Goal: Task Accomplishment & Management: Complete application form

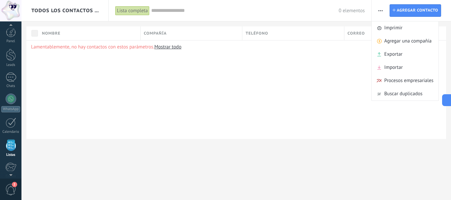
scroll to position [41, 0]
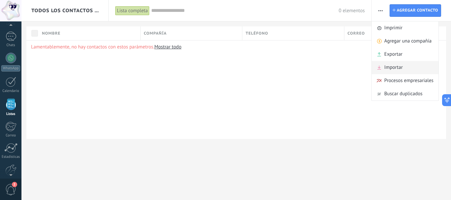
click at [395, 66] on span "Importar" at bounding box center [393, 67] width 18 height 13
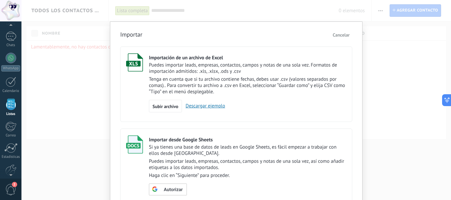
click at [207, 105] on link "Descargar ejemplo" at bounding box center [203, 106] width 43 height 6
click at [167, 102] on div "Subir archivo" at bounding box center [165, 106] width 33 height 13
click at [0, 0] on input "Importación de un archivo de Excel Puedes importar leads, empresas, contactos, …" at bounding box center [0, 0] width 0 height 0
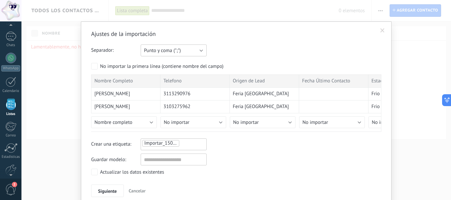
click at [180, 49] on button "Punto y coma (";")" at bounding box center [174, 51] width 66 height 12
click at [242, 44] on div "Ajustes de la importación Separador: Punto y coma (";") Coma (",") Tabulación (…" at bounding box center [236, 113] width 290 height 167
click at [190, 143] on div "Importar_15082025_1619" at bounding box center [174, 144] width 64 height 8
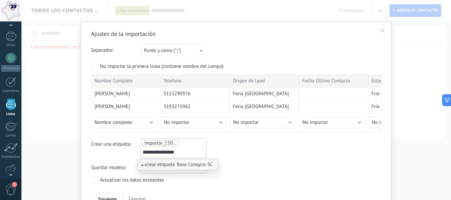
type input "**********"
drag, startPoint x: 181, startPoint y: 154, endPoint x: 140, endPoint y: 152, distance: 41.7
click at [141, 152] on div "**********" at bounding box center [174, 149] width 66 height 20
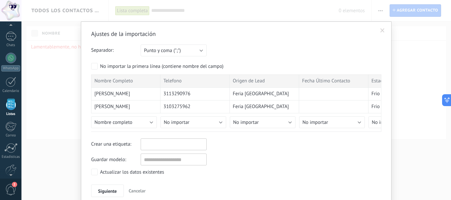
click at [383, 31] on span at bounding box center [382, 30] width 4 height 5
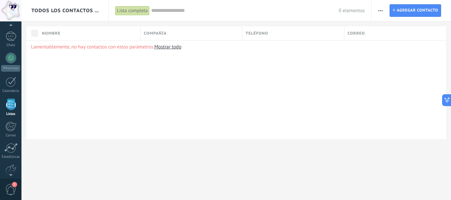
click at [377, 11] on button "button" at bounding box center [381, 10] width 10 height 13
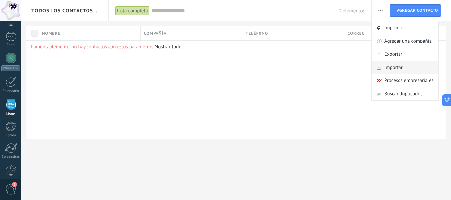
click at [401, 66] on span "Importar" at bounding box center [393, 67] width 18 height 13
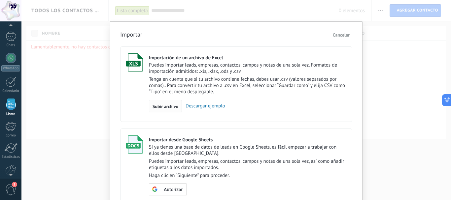
click at [169, 111] on div "Subir archivo" at bounding box center [165, 106] width 33 height 13
click at [0, 0] on input "Importación de un archivo de Excel Puedes importar leads, empresas, contactos, …" at bounding box center [0, 0] width 0 height 0
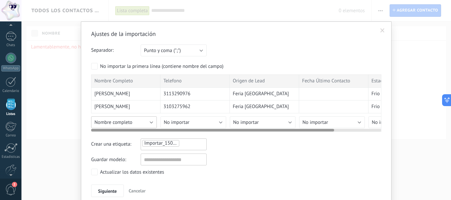
click at [135, 124] on button "Nombre completo" at bounding box center [124, 123] width 66 height 12
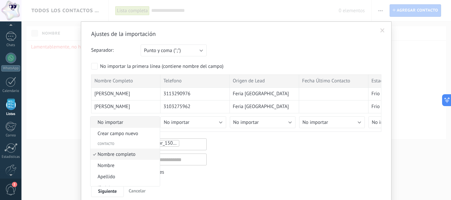
scroll to position [4, 0]
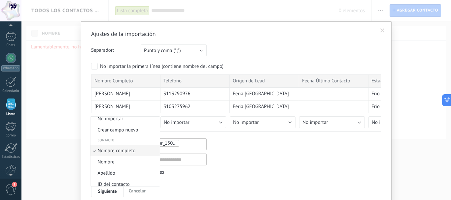
click at [132, 151] on span "Nombre completo" at bounding box center [123, 151] width 67 height 6
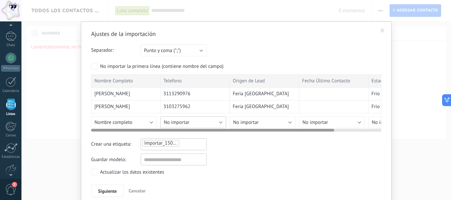
click at [182, 122] on span "No importar" at bounding box center [177, 123] width 26 height 6
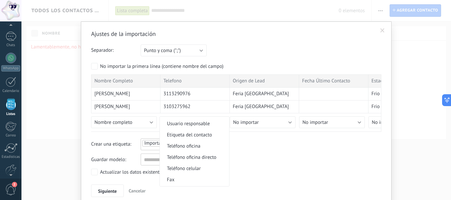
scroll to position [132, 0]
click at [203, 156] on span "Teléfono celular" at bounding box center [193, 157] width 67 height 6
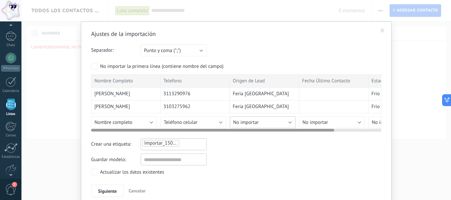
click at [277, 121] on button "No importar" at bounding box center [263, 123] width 66 height 12
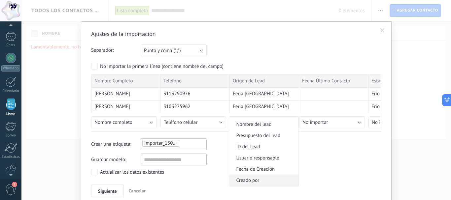
scroll to position [297, 0]
click at [275, 157] on span "Etiqueta del lead" at bounding box center [262, 159] width 67 height 6
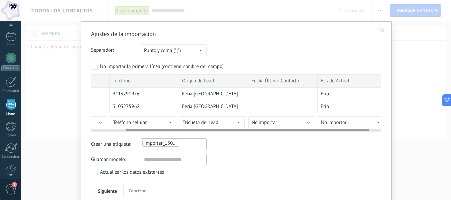
scroll to position [0, 56]
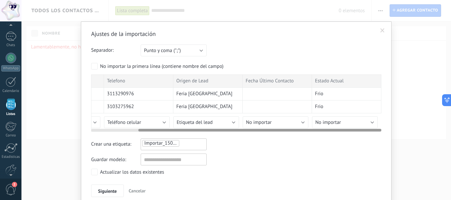
drag, startPoint x: 293, startPoint y: 130, endPoint x: 360, endPoint y: 126, distance: 67.1
click at [361, 129] on div at bounding box center [236, 128] width 290 height 5
click at [341, 121] on button "No importar" at bounding box center [345, 123] width 66 height 12
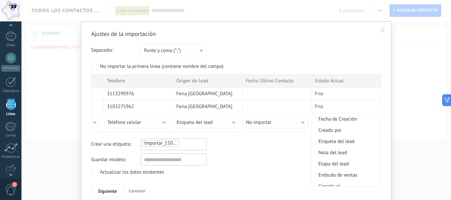
scroll to position [330, 0]
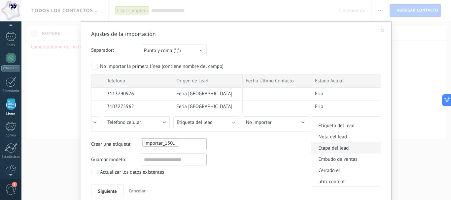
click at [355, 147] on span "Etapa del lead" at bounding box center [344, 148] width 67 height 6
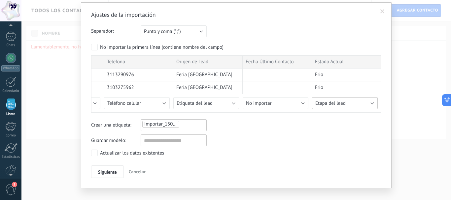
scroll to position [28, 0]
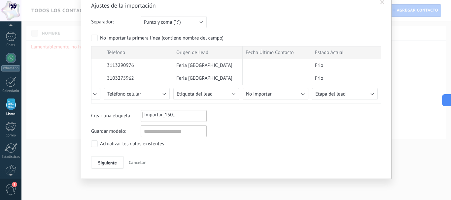
click at [190, 119] on div "Importar_15082025_1620" at bounding box center [174, 115] width 64 height 8
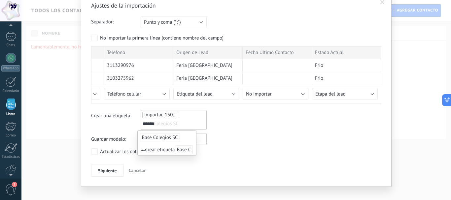
type input "******"
click at [167, 141] on span "Base Colegios SC" at bounding box center [160, 137] width 40 height 9
click at [167, 141] on div "Ajustes de la importación Separador: Punto y coma (";") Coma (",") Tabulación (…" at bounding box center [236, 89] width 290 height 175
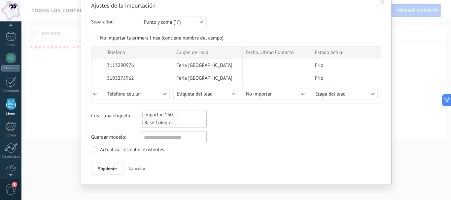
click at [184, 128] on div "Importar_15082025_1620 Base Colegios SC" at bounding box center [174, 119] width 66 height 18
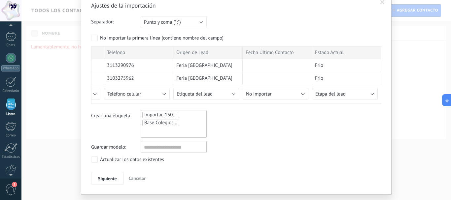
scroll to position [44, 0]
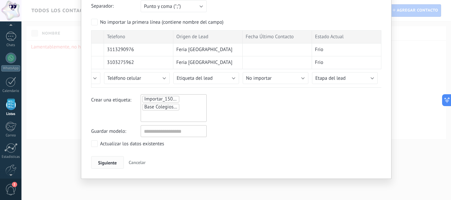
click at [101, 161] on span "Siguiente" at bounding box center [107, 163] width 19 height 5
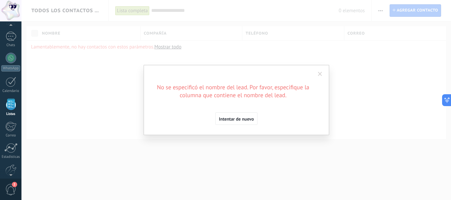
scroll to position [0, 0]
click at [234, 122] on span "Intentar de nuevo" at bounding box center [236, 119] width 35 height 5
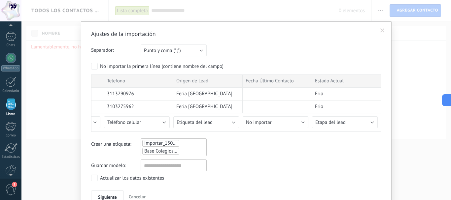
scroll to position [34, 0]
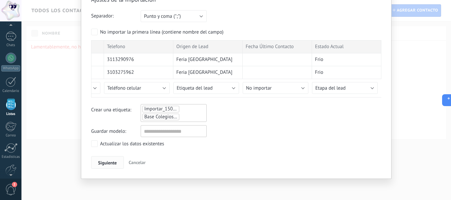
click at [109, 165] on span "Siguiente" at bounding box center [107, 163] width 19 height 5
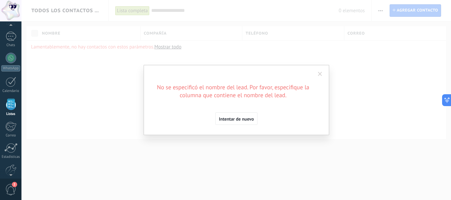
scroll to position [0, 0]
click at [245, 118] on span "Intentar de nuevo" at bounding box center [236, 119] width 35 height 5
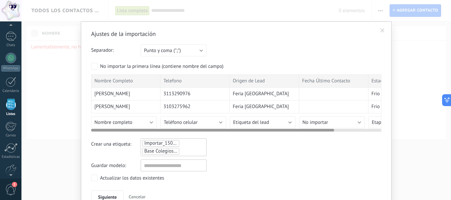
drag, startPoint x: 173, startPoint y: 130, endPoint x: 91, endPoint y: 124, distance: 82.7
click at [85, 130] on div "Ajustes de la importación Separador: Punto y coma (";") Coma (",") Tabulación (…" at bounding box center [236, 117] width 311 height 192
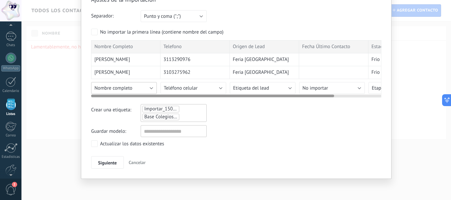
click at [148, 83] on button "Nombre completo" at bounding box center [124, 88] width 66 height 12
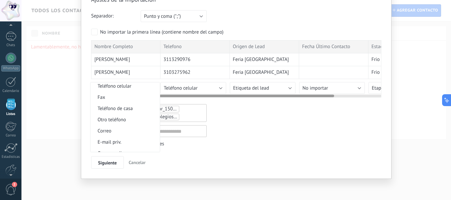
scroll to position [235, 0]
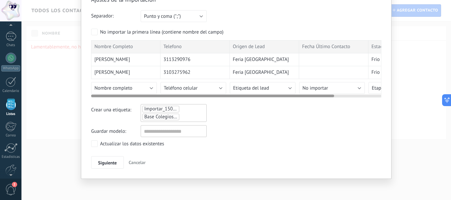
click at [246, 98] on div "Ajustes de la importación Separador: Punto y coma (";") Coma (",") Tabulación (…" at bounding box center [236, 82] width 290 height 173
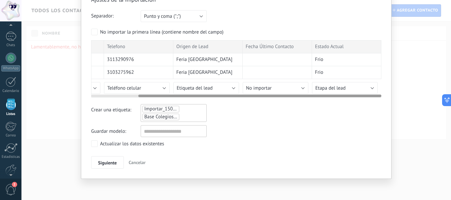
scroll to position [0, 0]
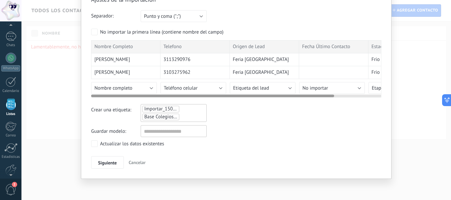
drag, startPoint x: 246, startPoint y: 97, endPoint x: 176, endPoint y: 92, distance: 69.5
click at [176, 92] on div at bounding box center [236, 94] width 290 height 5
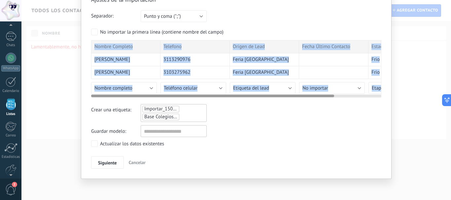
click at [173, 97] on div "Nombre Completo Telefono Origen de Lead Fecha Último Contacto Estado Actual [PE…" at bounding box center [236, 68] width 290 height 57
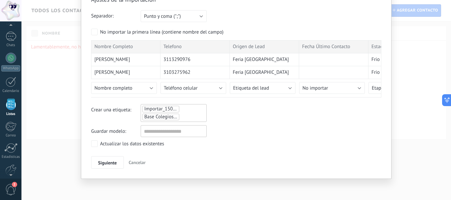
click at [230, 107] on div "Crear una etiqueta: Importar_15082025_1620 Base Colegios SC" at bounding box center [236, 113] width 290 height 18
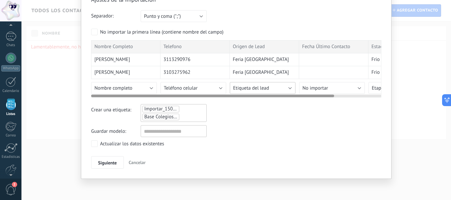
click at [250, 91] on span "Etiqueta del lead" at bounding box center [251, 88] width 36 height 6
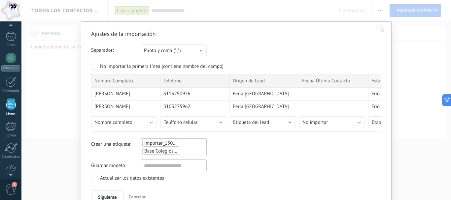
click at [383, 30] on span at bounding box center [382, 30] width 4 height 5
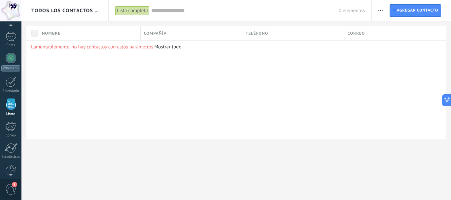
click at [384, 13] on button "button" at bounding box center [381, 10] width 10 height 13
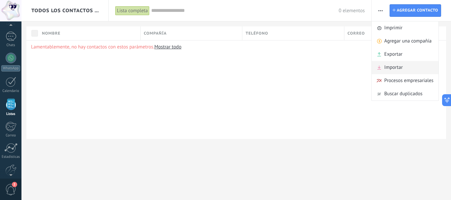
click at [398, 68] on span "Importar" at bounding box center [393, 67] width 18 height 13
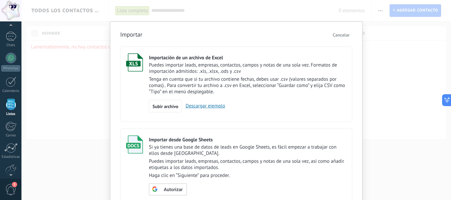
click at [172, 81] on p "Tenga en cuenta que si tu archivo contiene fechas, debes usar .csv (valores sep…" at bounding box center [247, 85] width 197 height 19
click at [170, 107] on span "Subir archivo" at bounding box center [166, 106] width 26 height 5
click at [0, 0] on input "Importación de un archivo de Excel Puedes importar leads, empresas, contactos, …" at bounding box center [0, 0] width 0 height 0
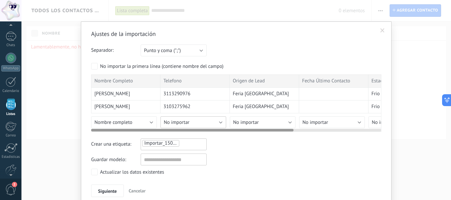
click at [186, 125] on span "No importar" at bounding box center [177, 123] width 26 height 6
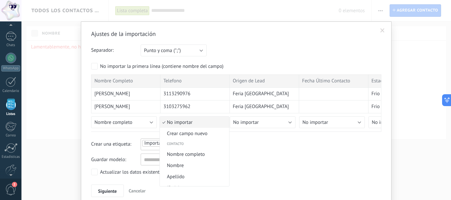
scroll to position [132, 0]
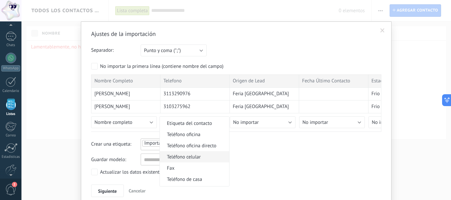
click at [195, 158] on span "Teléfono celular" at bounding box center [193, 157] width 67 height 6
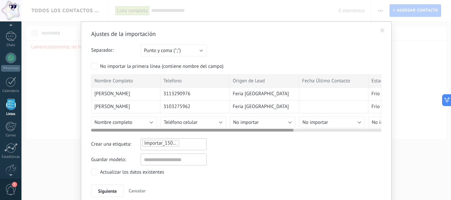
click at [245, 127] on div at bounding box center [236, 128] width 290 height 5
click at [252, 125] on span "No importar" at bounding box center [246, 123] width 26 height 6
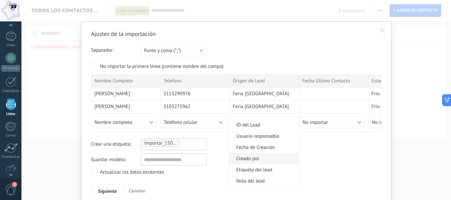
scroll to position [297, 0]
click at [262, 159] on span "Etiqueta del lead" at bounding box center [262, 159] width 67 height 6
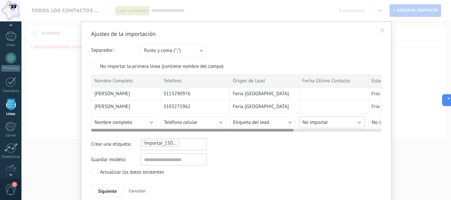
drag, startPoint x: 319, startPoint y: 125, endPoint x: 280, endPoint y: 131, distance: 39.6
click at [310, 157] on div "Ajustes de la importación Separador: Punto y coma (";") Coma (",") Tabulación (…" at bounding box center [236, 113] width 290 height 167
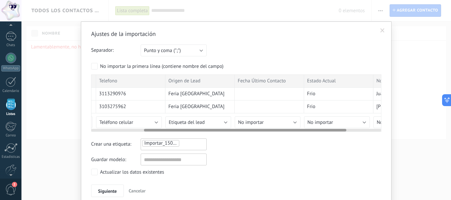
scroll to position [0, 84]
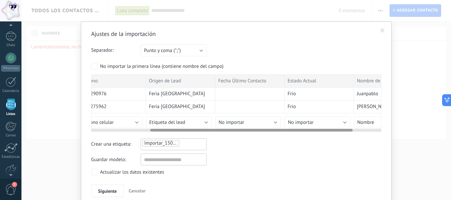
drag, startPoint x: 275, startPoint y: 132, endPoint x: 335, endPoint y: 132, distance: 59.1
click at [335, 132] on div "Nombre Completo Telefono Origen de Lead Fecha Último Contacto Estado Actual Nom…" at bounding box center [236, 103] width 290 height 57
click at [318, 125] on button "No importar" at bounding box center [318, 123] width 66 height 12
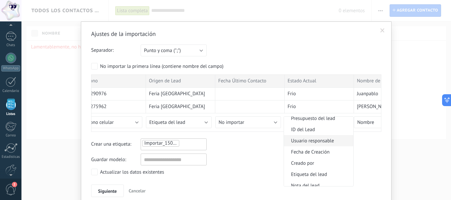
scroll to position [297, 0]
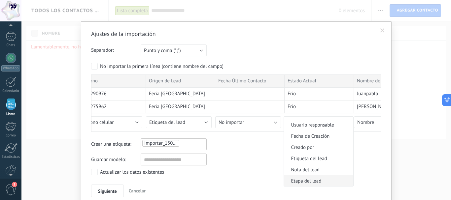
click at [321, 178] on li "Etapa del lead" at bounding box center [318, 181] width 69 height 11
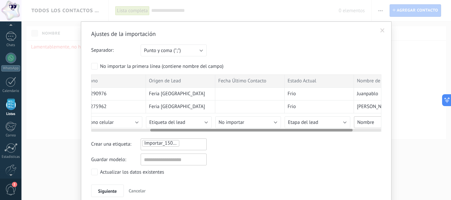
click at [355, 122] on button "Nombre" at bounding box center [387, 123] width 66 height 12
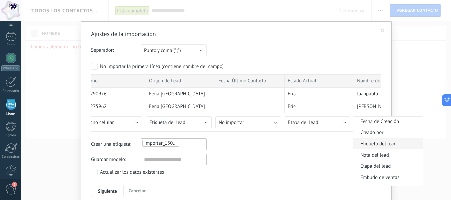
scroll to position [246, 0]
click at [390, 138] on li "Nombre del lead" at bounding box center [387, 142] width 69 height 11
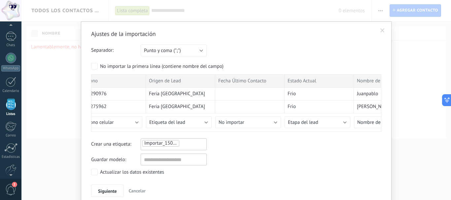
click at [200, 142] on div "Importar_15082025_1629" at bounding box center [174, 144] width 64 height 8
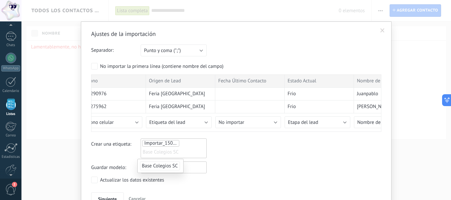
click at [166, 164] on span "Base Colegios SC" at bounding box center [160, 166] width 40 height 9
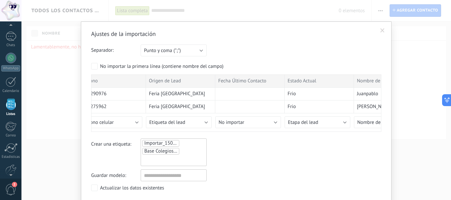
click at [275, 160] on div "Crear una etiqueta: Importar_15082025_1629 Base Colegios SC" at bounding box center [236, 153] width 290 height 28
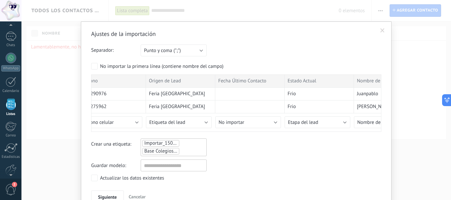
scroll to position [33, 0]
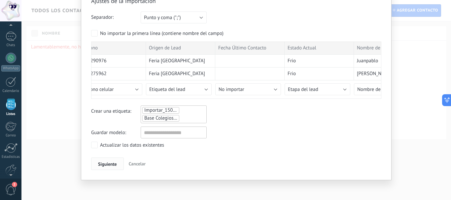
click at [107, 167] on button "Siguiente" at bounding box center [107, 164] width 33 height 13
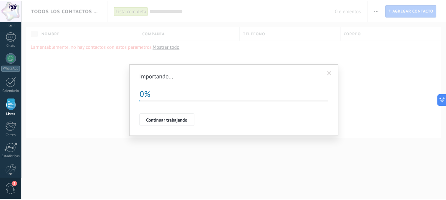
scroll to position [0, 0]
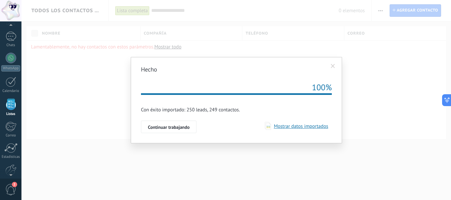
click at [276, 126] on span "Mostrar datos importados" at bounding box center [299, 127] width 57 height 6
